Goal: Task Accomplishment & Management: Use online tool/utility

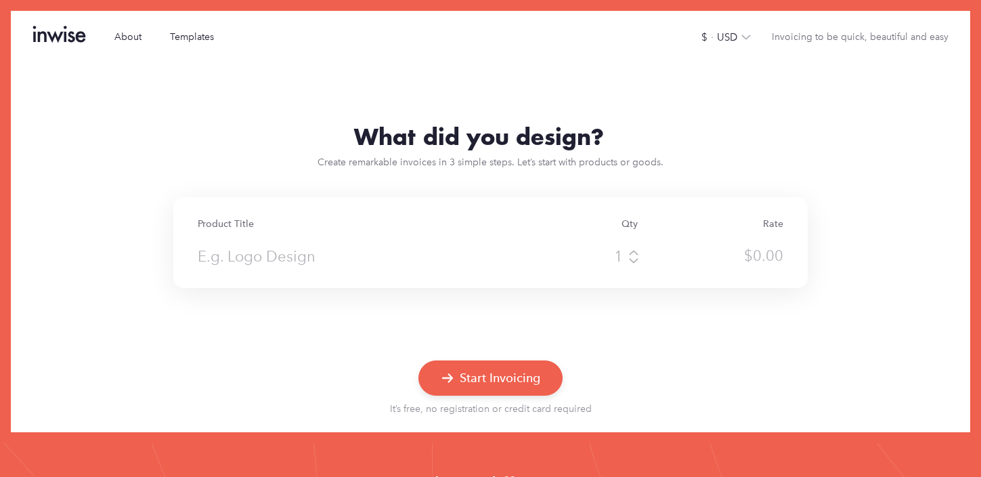
click at [333, 256] on input "text" at bounding box center [343, 256] width 291 height 24
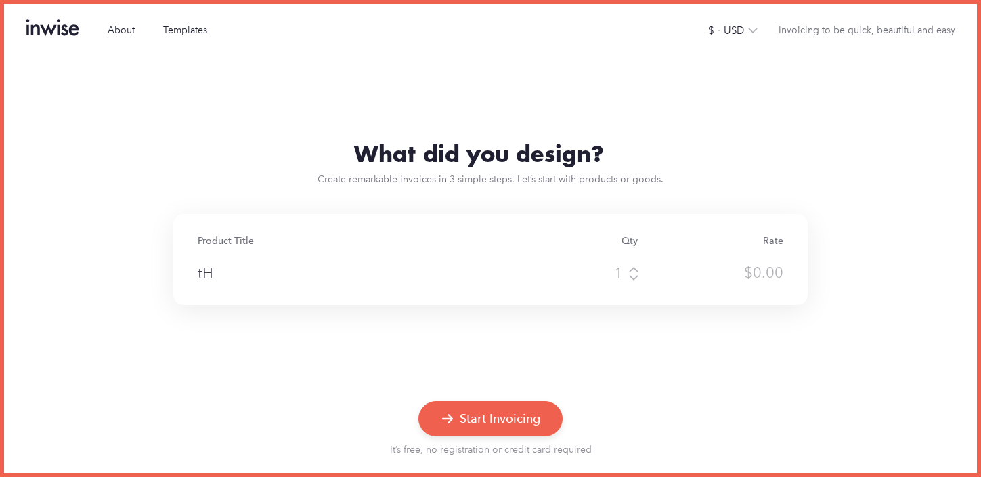
type input "t"
type input "T"
type input "YT Thumbnail"
click at [634, 268] on icon at bounding box center [633, 269] width 11 height 8
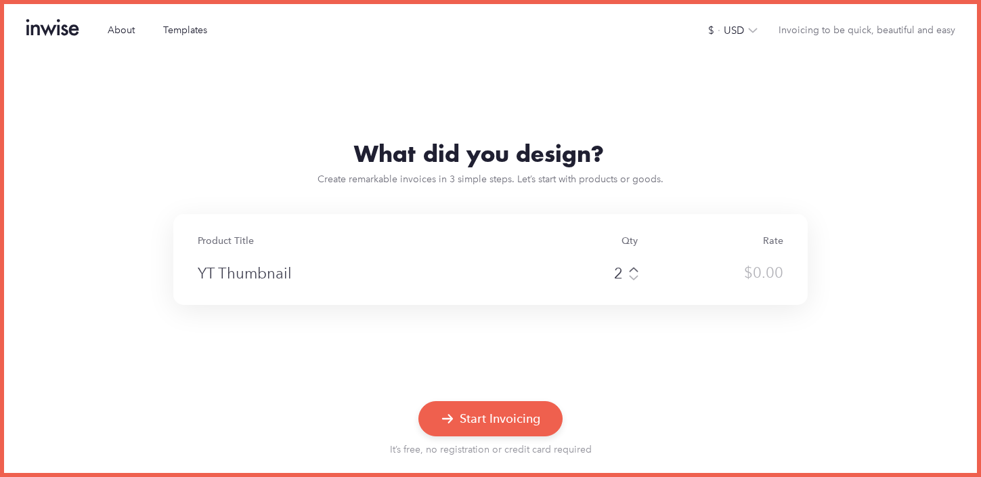
click at [634, 268] on icon at bounding box center [633, 269] width 11 height 8
type input "4"
click at [756, 274] on div at bounding box center [768, 273] width 30 height 24
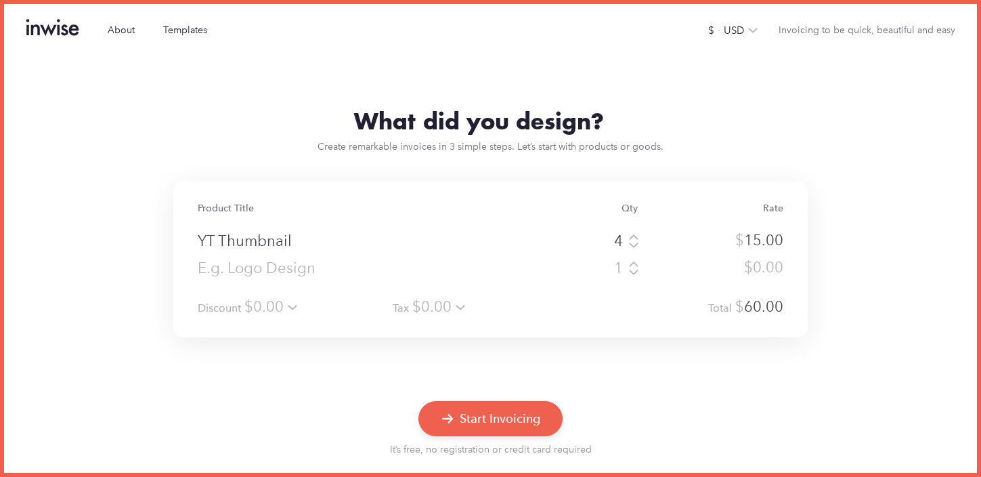
click at [725, 371] on div at bounding box center [490, 363] width 973 height 53
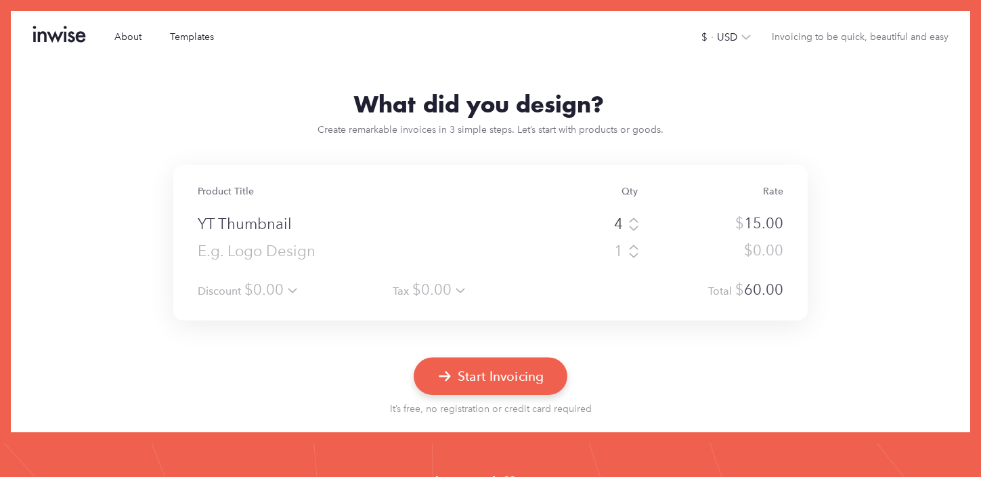
click at [511, 369] on button "Start Invoicing" at bounding box center [491, 375] width 154 height 37
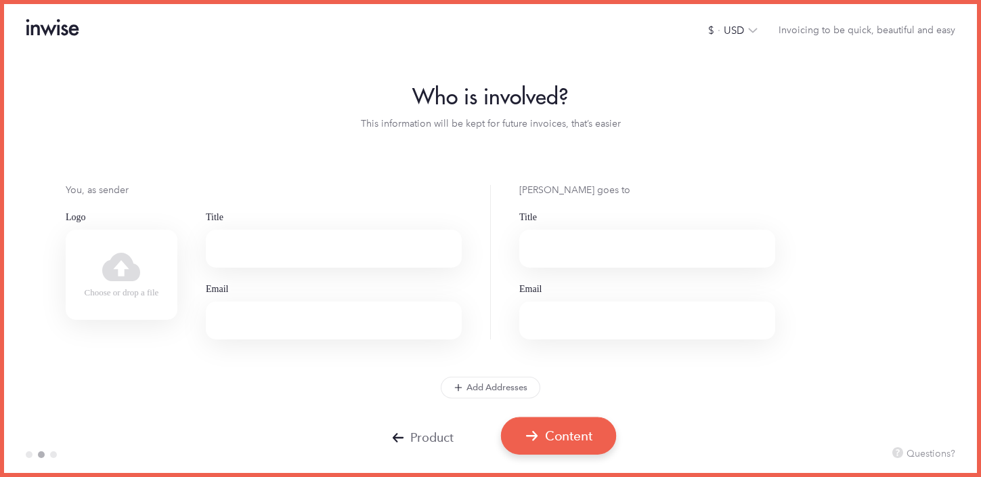
click at [572, 446] on button "Content" at bounding box center [557, 435] width 115 height 37
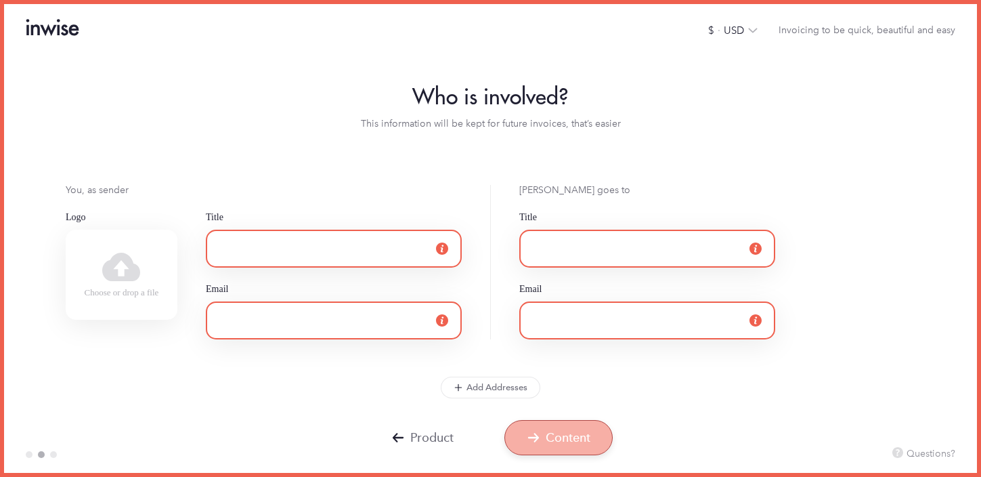
click at [337, 255] on input "Title" at bounding box center [334, 249] width 256 height 38
type input "me"
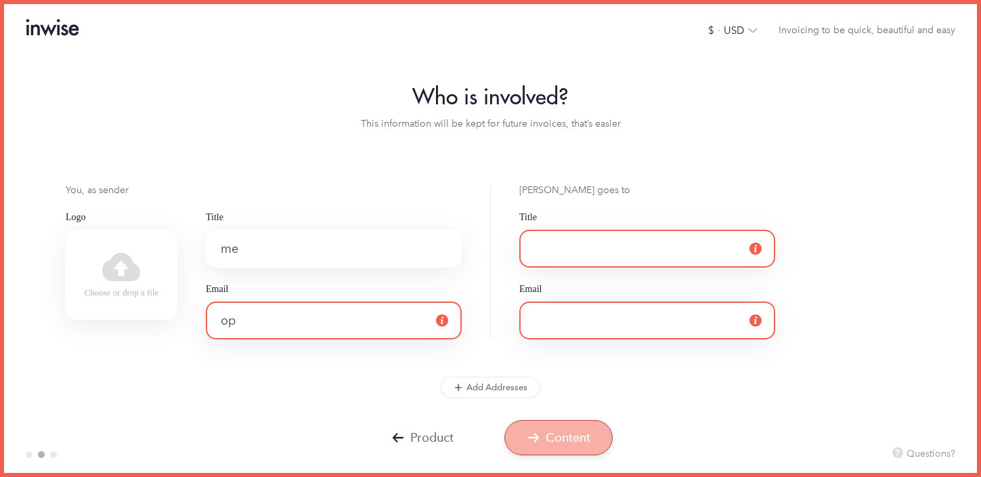
type input "o"
type input "poop"
click at [580, 249] on input "Title" at bounding box center [647, 249] width 256 height 38
type input "s"
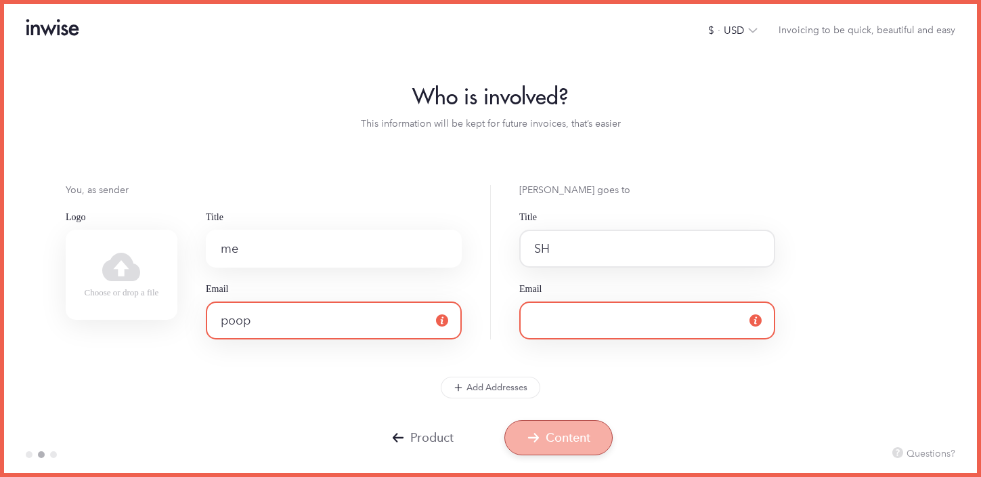
type input "S"
type input "sherichery"
type input "s"
drag, startPoint x: 612, startPoint y: 246, endPoint x: 532, endPoint y: 245, distance: 79.9
click at [532, 245] on input "sherichery" at bounding box center [647, 249] width 256 height 38
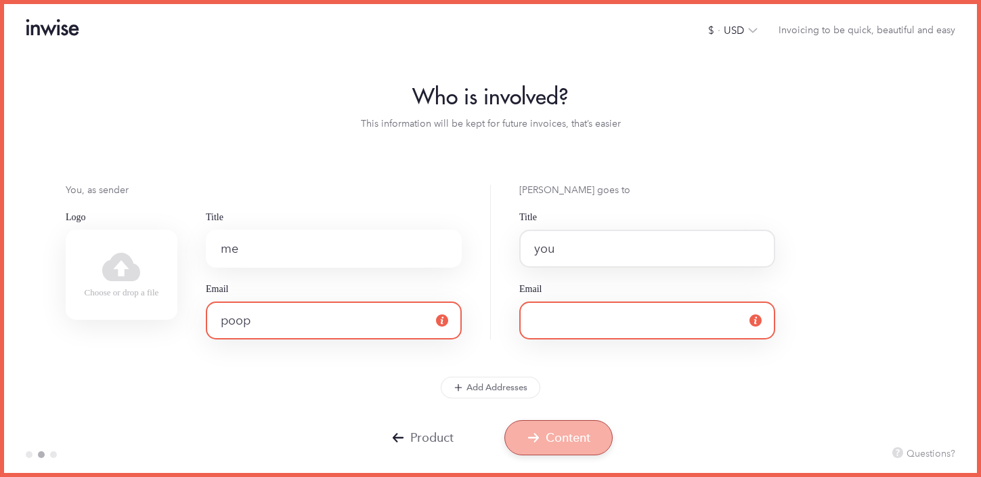
type input "you"
click at [553, 319] on input "Email" at bounding box center [647, 320] width 256 height 38
type input "t"
click at [553, 428] on button "Content" at bounding box center [559, 437] width 108 height 35
click at [751, 318] on icon at bounding box center [756, 320] width 12 height 12
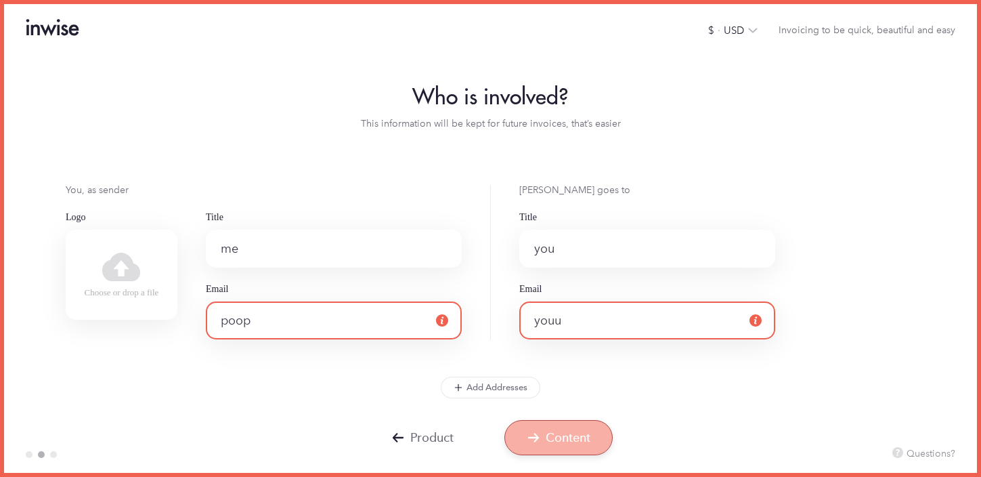
click at [702, 318] on input "youu" at bounding box center [647, 320] width 256 height 38
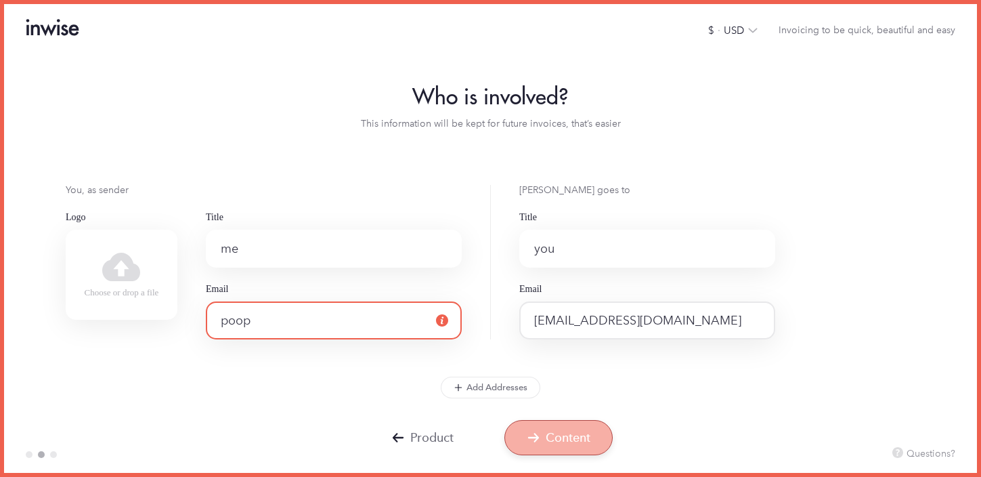
type input "[EMAIL_ADDRESS][DOMAIN_NAME]"
click at [386, 323] on input "poop" at bounding box center [334, 320] width 256 height 38
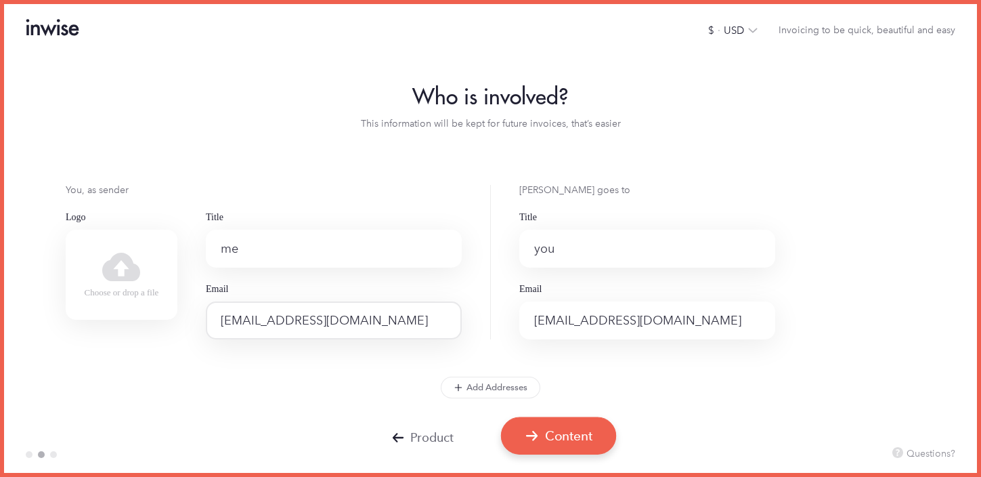
type input "[EMAIL_ADDRESS][DOMAIN_NAME]"
click at [558, 427] on button "Content" at bounding box center [557, 435] width 115 height 37
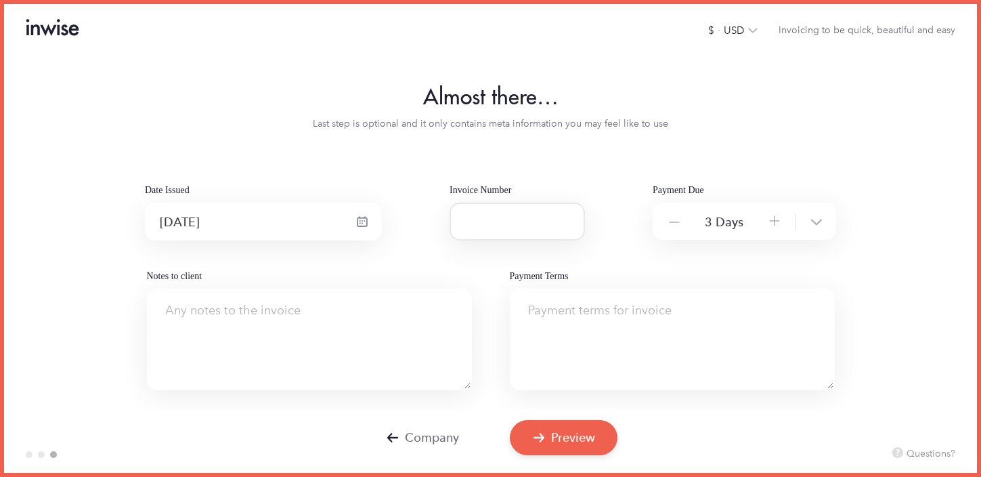
click at [531, 219] on input "Invoice Number" at bounding box center [517, 221] width 135 height 38
type input "001"
click at [620, 238] on div "Date Issued [DATE] Invoice Number 001 Payment Due 3 days" at bounding box center [490, 213] width 691 height 56
click at [670, 218] on icon at bounding box center [675, 222] width 14 height 14
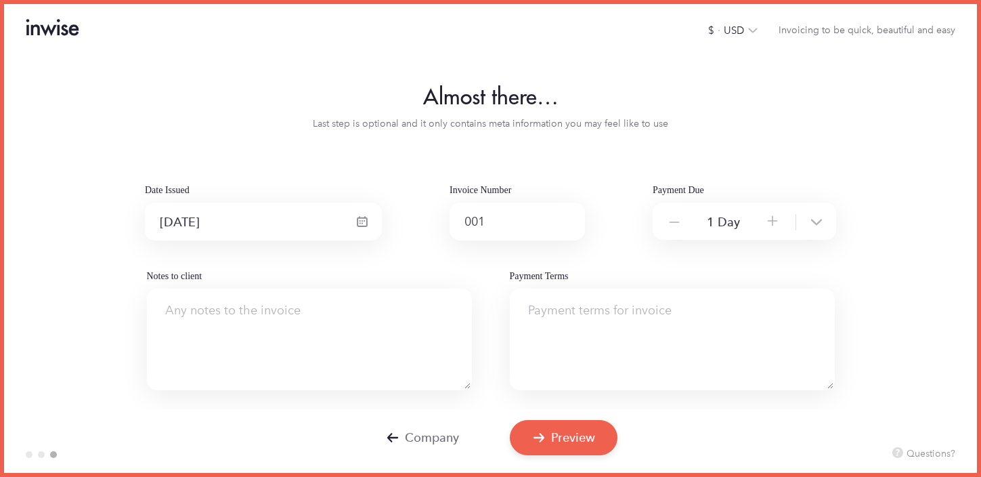
click at [797, 259] on div "Date Issued [DATE] Invoice Number 001 Payment Due 1 day Notes to client Payment…" at bounding box center [490, 287] width 973 height 205
click at [771, 221] on icon at bounding box center [773, 221] width 14 height 14
click at [771, 221] on icon at bounding box center [775, 221] width 14 height 14
click at [657, 247] on div "Date Issued [DATE] Invoice Number 001 Payment Due 3 days Notes to client Paymen…" at bounding box center [490, 287] width 973 height 205
click at [567, 432] on button "Preview" at bounding box center [564, 435] width 114 height 37
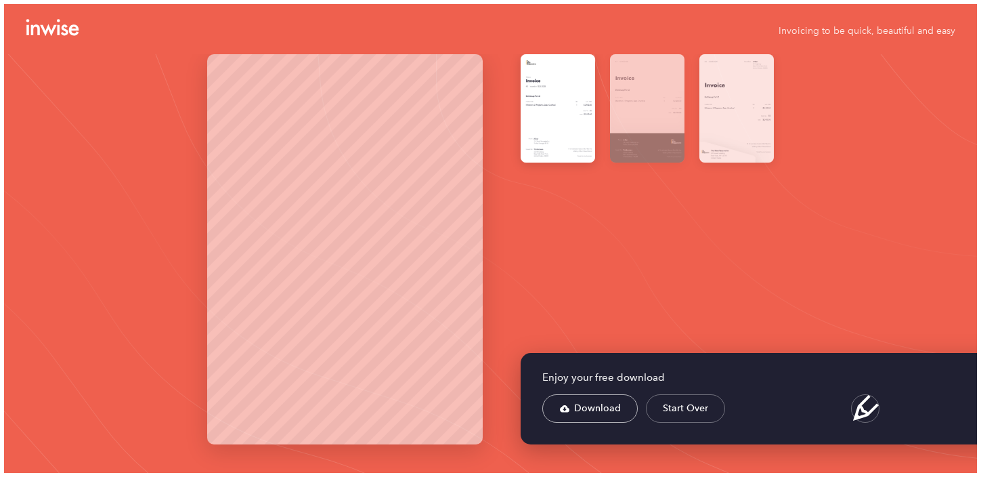
click at [731, 108] on div at bounding box center [737, 108] width 74 height 108
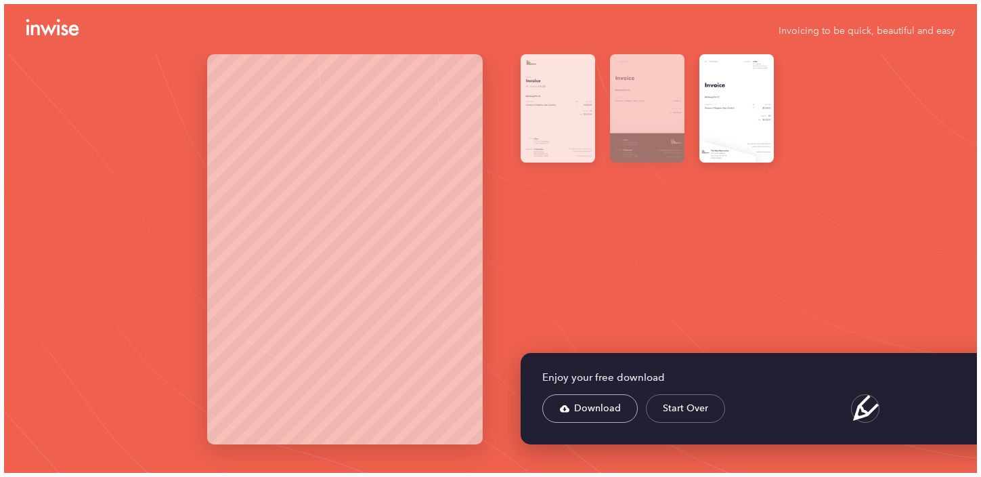
click at [570, 106] on div at bounding box center [558, 108] width 74 height 108
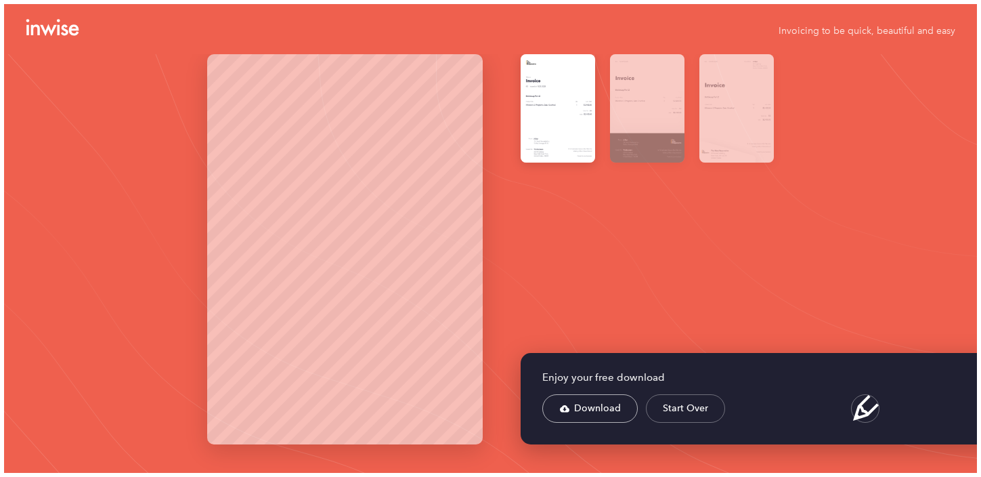
click at [691, 114] on div at bounding box center [692, 108] width 15 height 108
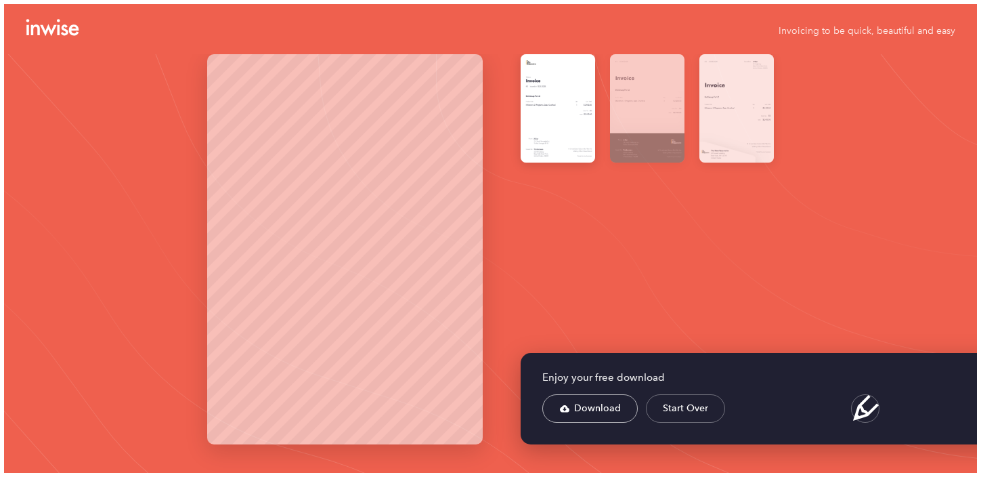
click at [748, 116] on div at bounding box center [737, 108] width 74 height 108
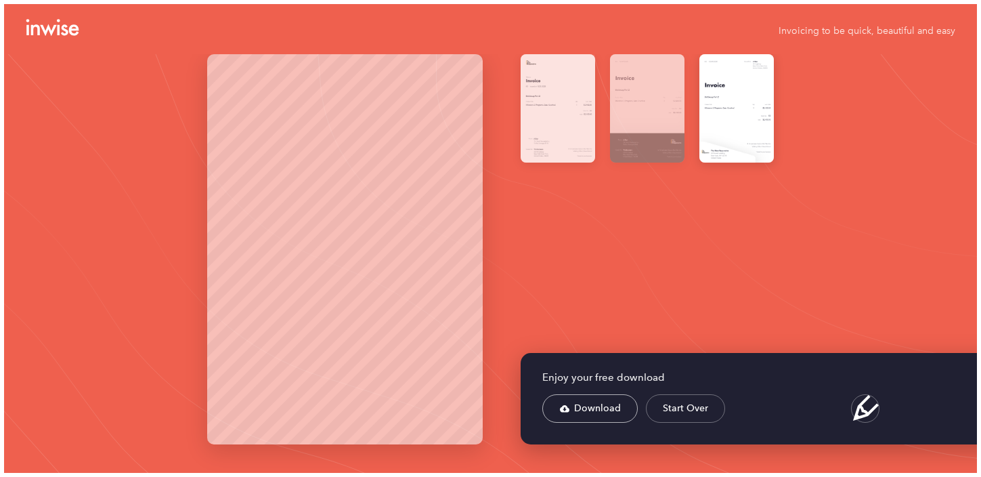
click at [573, 113] on div at bounding box center [558, 108] width 74 height 108
